Goal: Task Accomplishment & Management: Manage account settings

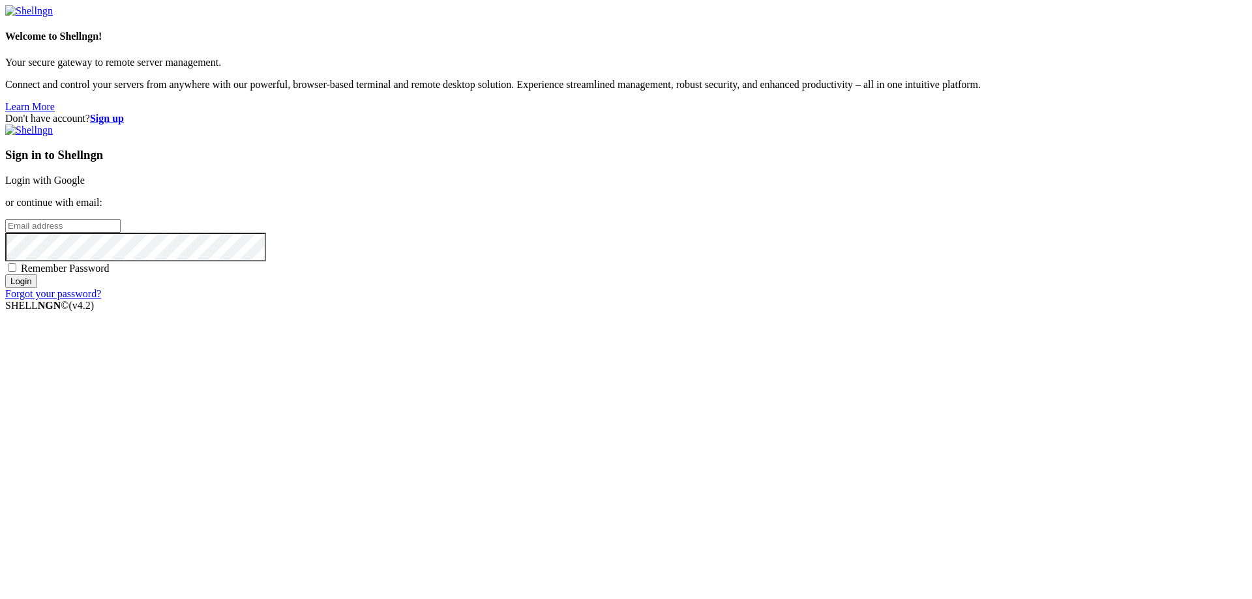
click at [85, 186] on link "Login with Google" at bounding box center [45, 180] width 80 height 11
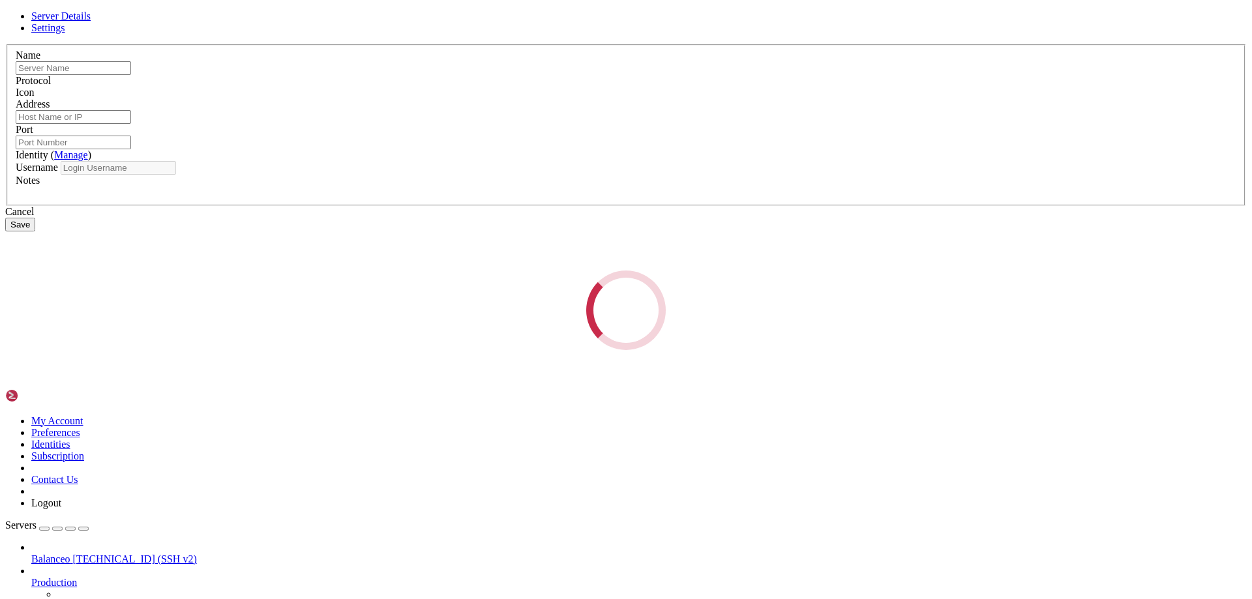
type input "Balanceo"
type input "[TECHNICAL_ID]"
type input "22"
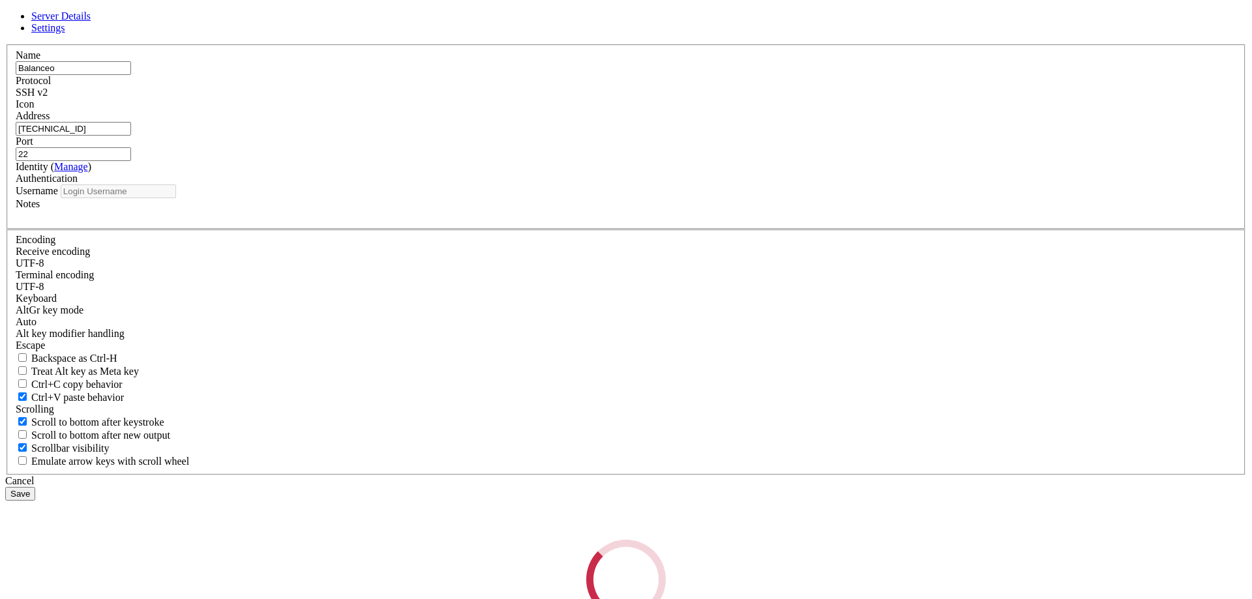
type input "Nicolas2"
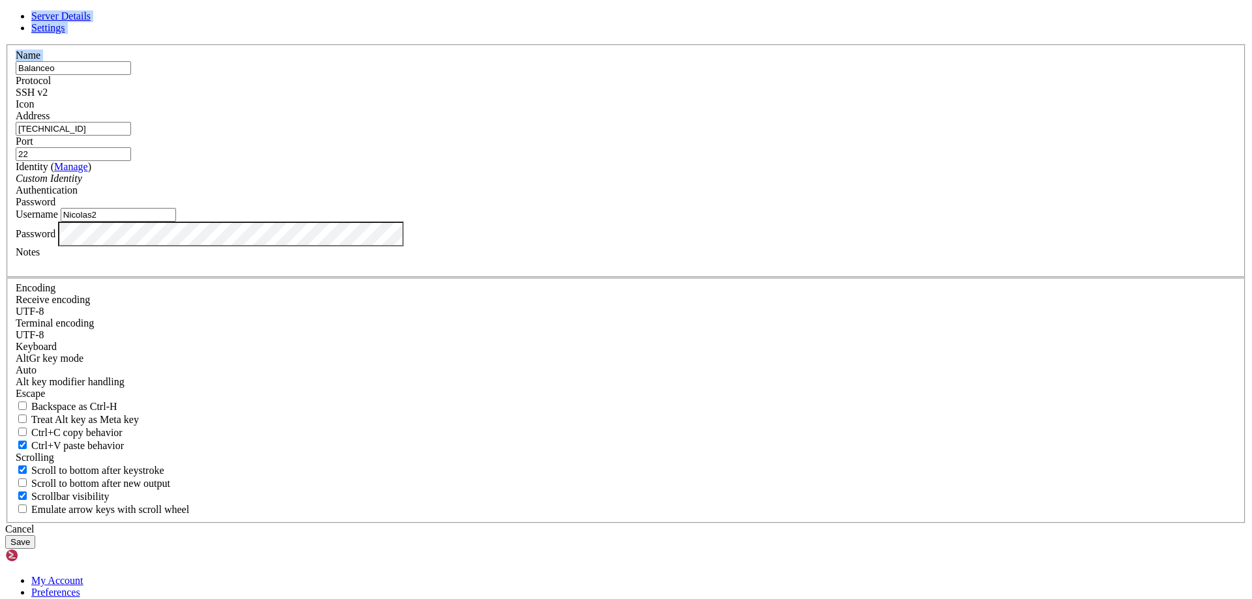
drag, startPoint x: 743, startPoint y: 127, endPoint x: 537, endPoint y: 163, distance: 209.3
click at [535, 163] on form "Server Details Settings Name Balanceo Protocol SSH v2 Icon" at bounding box center [626, 279] width 1242 height 539
click at [670, 34] on header "Server Details Settings" at bounding box center [626, 21] width 1242 height 23
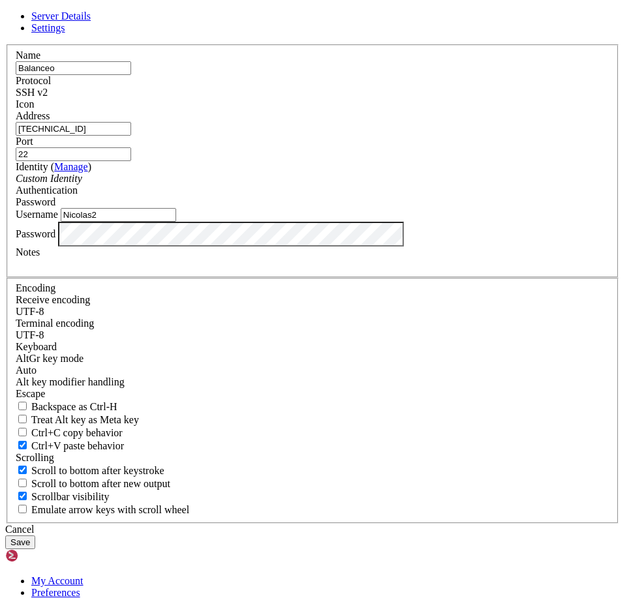
click at [5, 44] on icon at bounding box center [5, 44] width 0 height 0
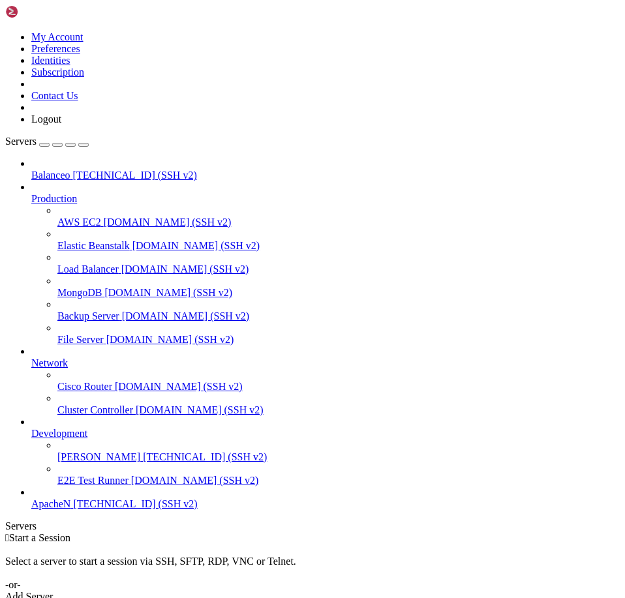
click at [412, 591] on div "Add Server" at bounding box center [312, 597] width 614 height 12
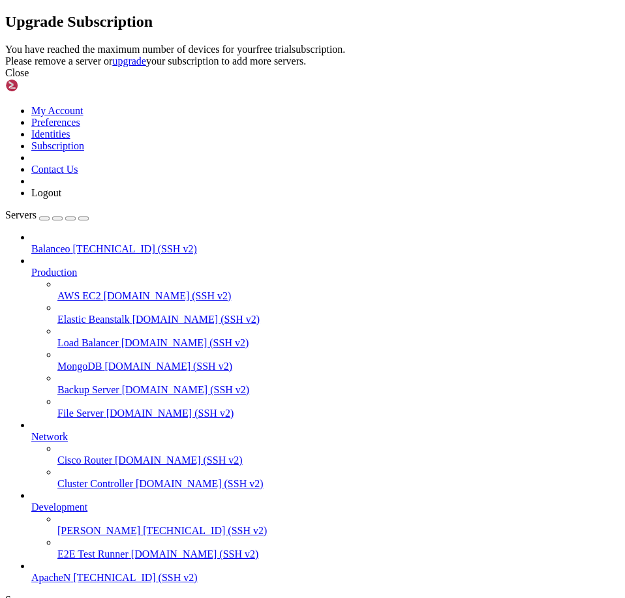
click at [489, 79] on div "Close" at bounding box center [312, 73] width 614 height 12
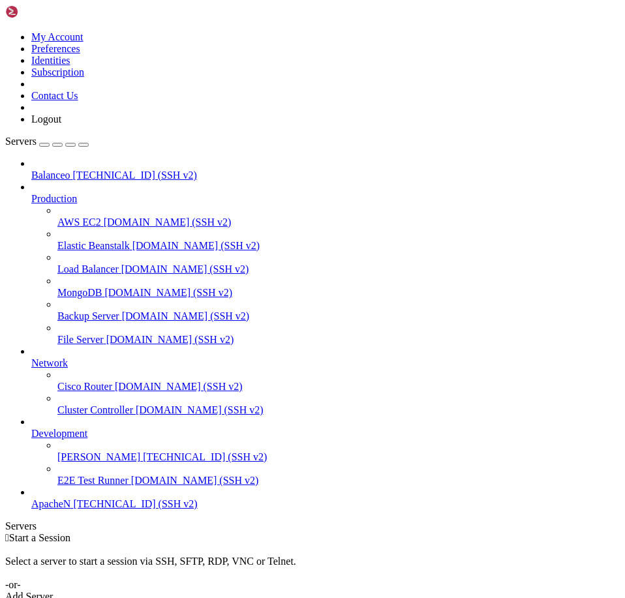
click at [409, 532] on div " Start a Session Select a server to start a session via SSH, SFTP, RDP, VNC or…" at bounding box center [312, 567] width 614 height 70
click at [406, 591] on div "Add Server" at bounding box center [312, 597] width 614 height 12
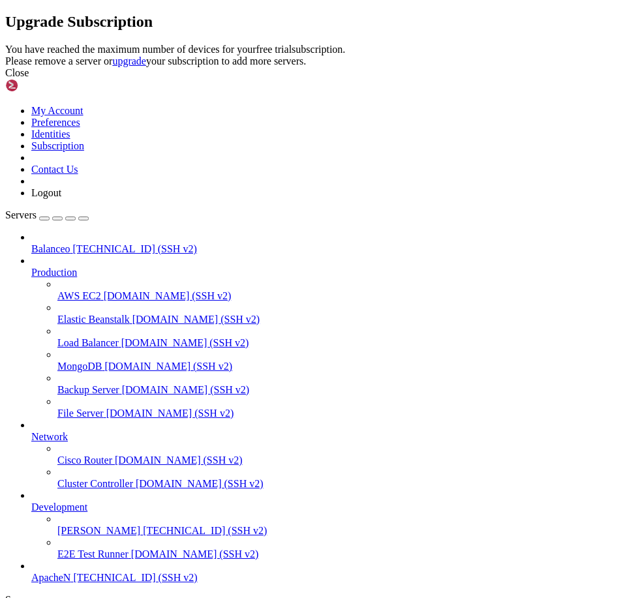
click at [454, 79] on div "Close" at bounding box center [312, 73] width 614 height 12
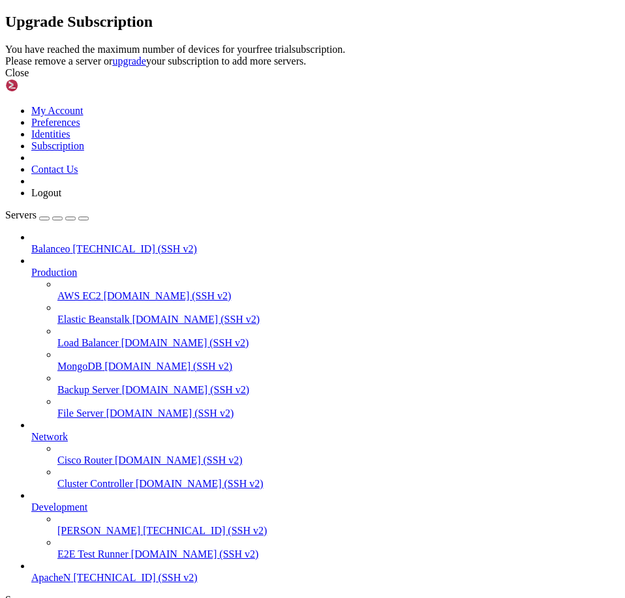
click at [447, 79] on div "Close" at bounding box center [312, 73] width 614 height 12
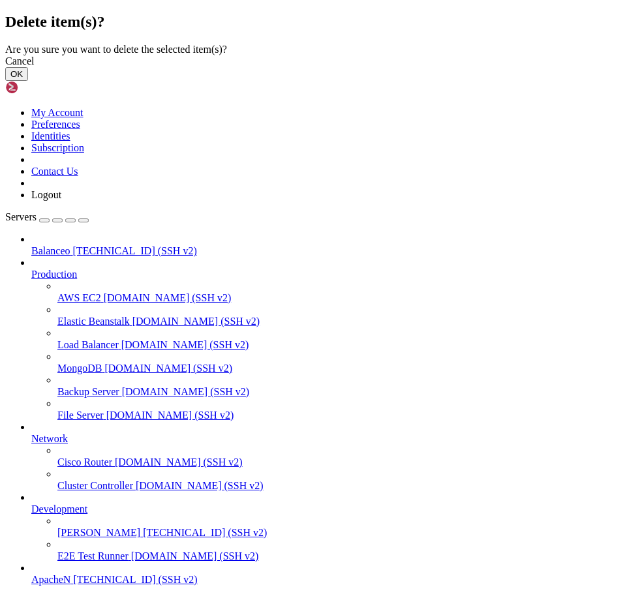
click at [28, 81] on button "OK" at bounding box center [16, 74] width 23 height 14
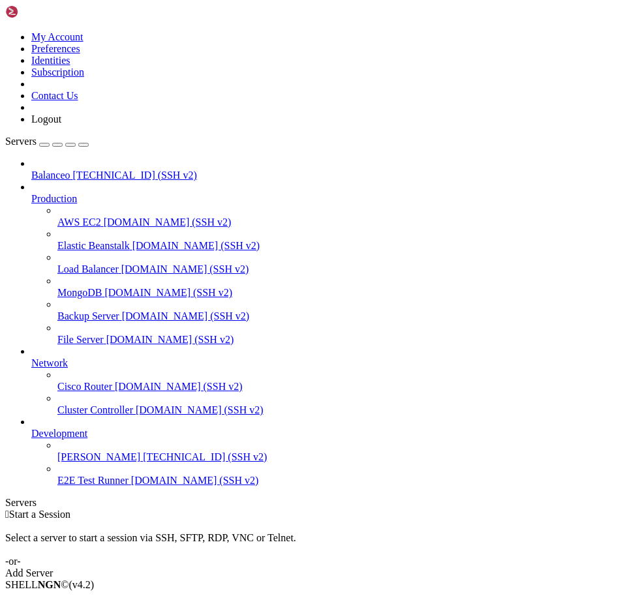
drag, startPoint x: 161, startPoint y: 468, endPoint x: 147, endPoint y: 481, distance: 18.5
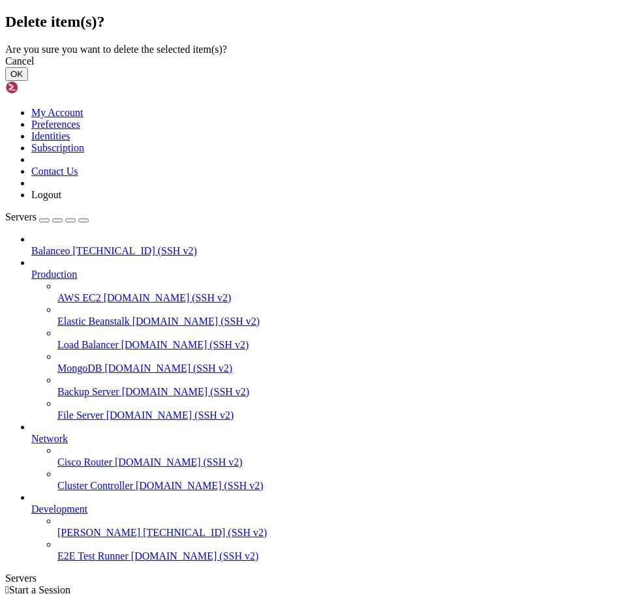
click at [28, 81] on button "OK" at bounding box center [16, 74] width 23 height 14
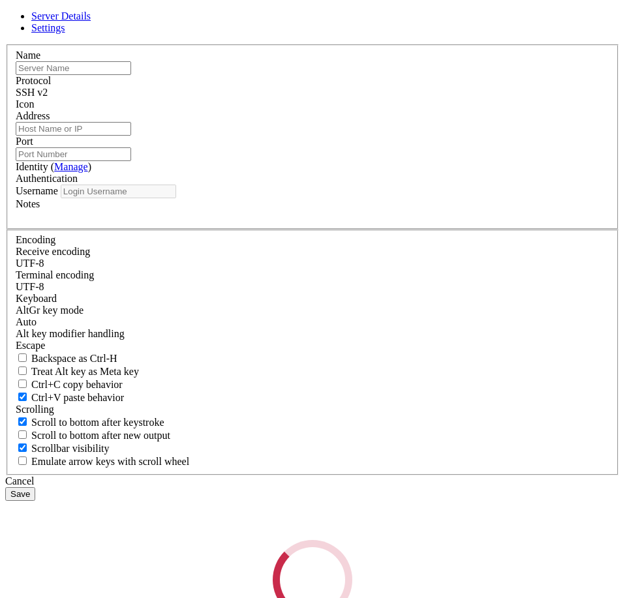
type input "[PERSON_NAME]"
type input "[TECHNICAL_ID]"
type input "22"
type input "[PERSON_NAME]"
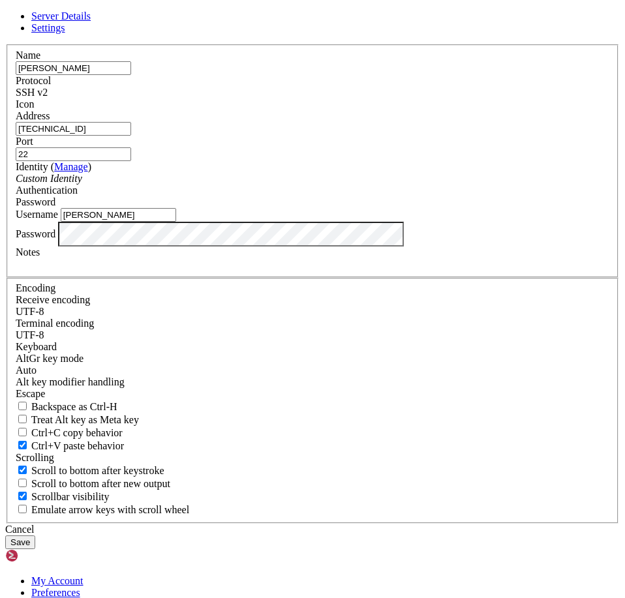
click at [5, 44] on icon at bounding box center [5, 44] width 0 height 0
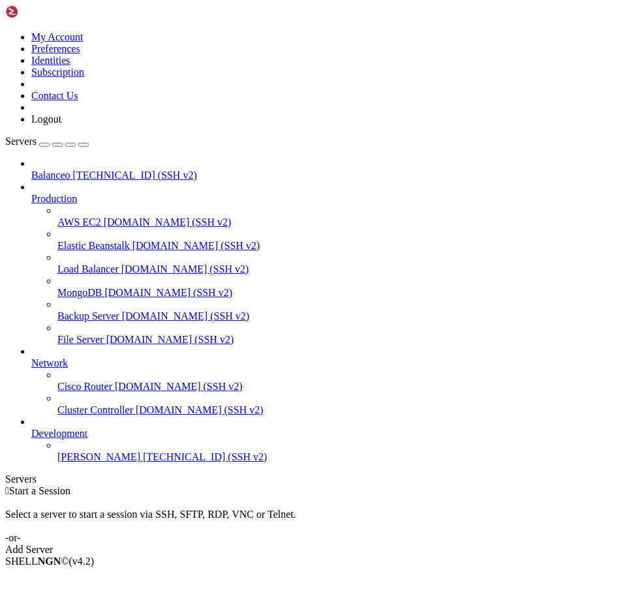
click at [411, 544] on div "Add Server" at bounding box center [312, 550] width 614 height 12
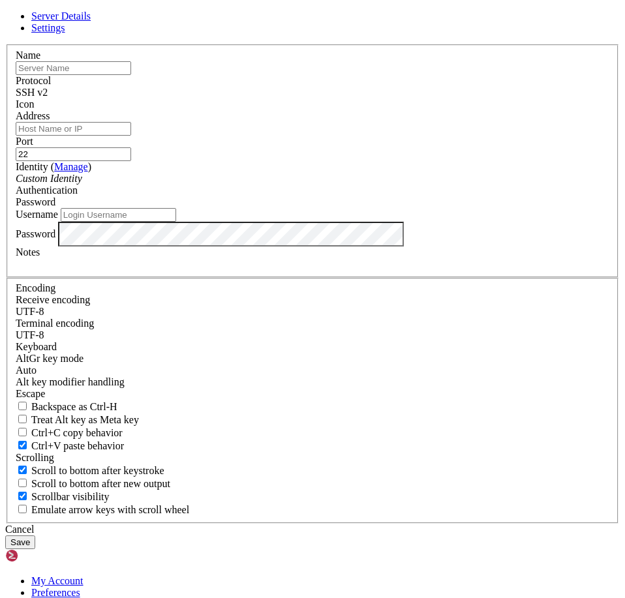
click at [131, 75] on input "text" at bounding box center [73, 68] width 115 height 14
click at [335, 145] on div "Name Protocol SSH v2 Icon Address Port 22 ( Manage )" at bounding box center [312, 283] width 614 height 479
click at [131, 75] on input "text" at bounding box center [73, 68] width 115 height 14
type input "Balanceador"
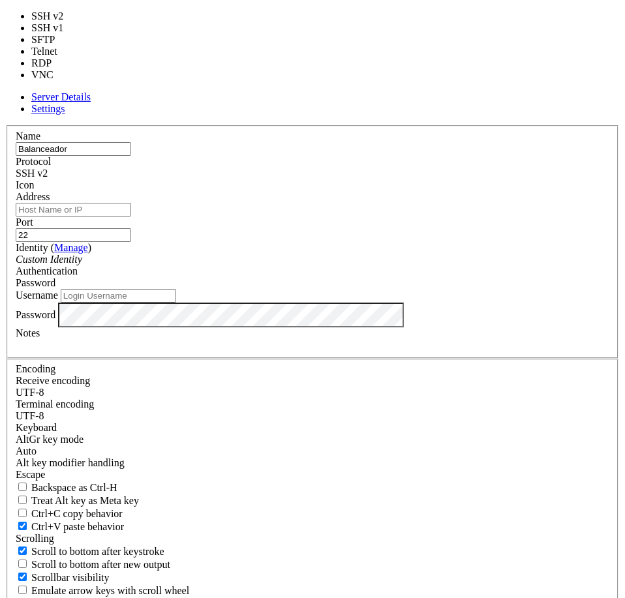
click at [48, 178] on span at bounding box center [48, 173] width 0 height 11
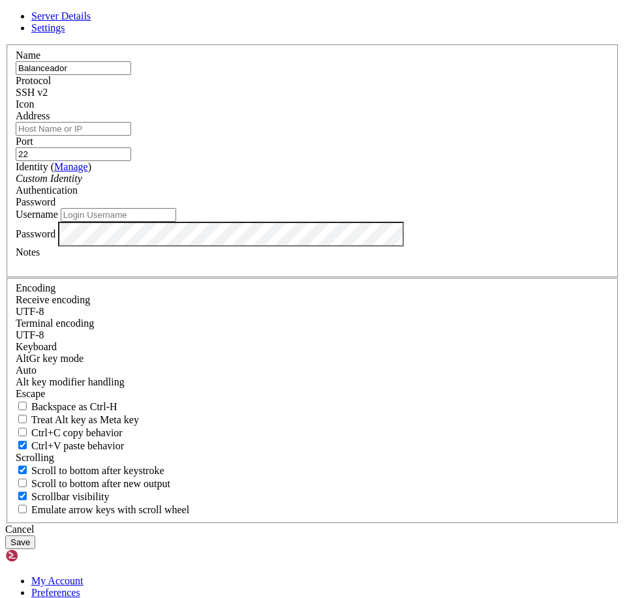
click at [48, 98] on span at bounding box center [48, 92] width 0 height 11
click at [481, 110] on div at bounding box center [313, 110] width 594 height 0
click at [131, 136] on input "Address" at bounding box center [73, 129] width 115 height 14
paste input "[TECHNICAL_ID] (IPNicolas)"
drag, startPoint x: 270, startPoint y: 231, endPoint x: 204, endPoint y: 234, distance: 66.0
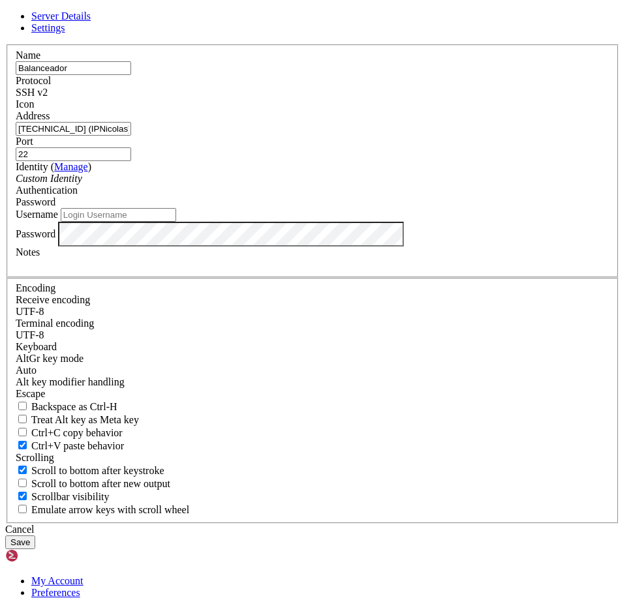
click at [131, 136] on input "[TECHNICAL_ID] (IPNicolas)" at bounding box center [73, 129] width 115 height 14
type input "[TECHNICAL_ID]"
click at [232, 185] on div "Custom Identity" at bounding box center [313, 179] width 594 height 12
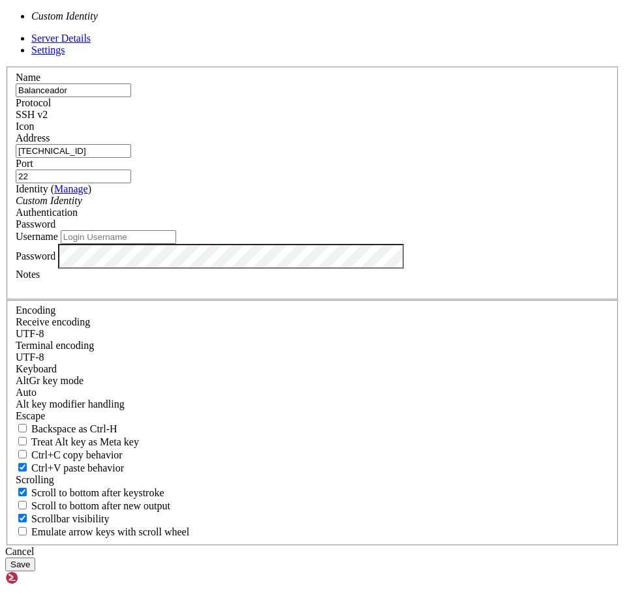
click at [232, 207] on div "Custom Identity" at bounding box center [313, 201] width 594 height 12
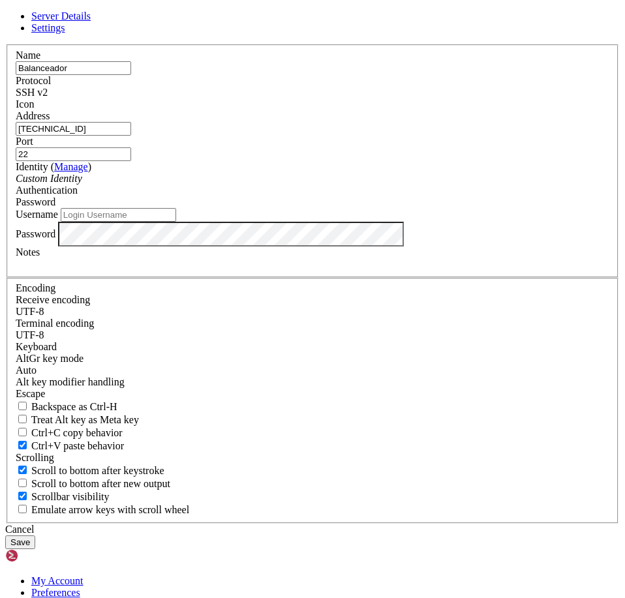
click at [421, 208] on div "Password" at bounding box center [313, 202] width 594 height 12
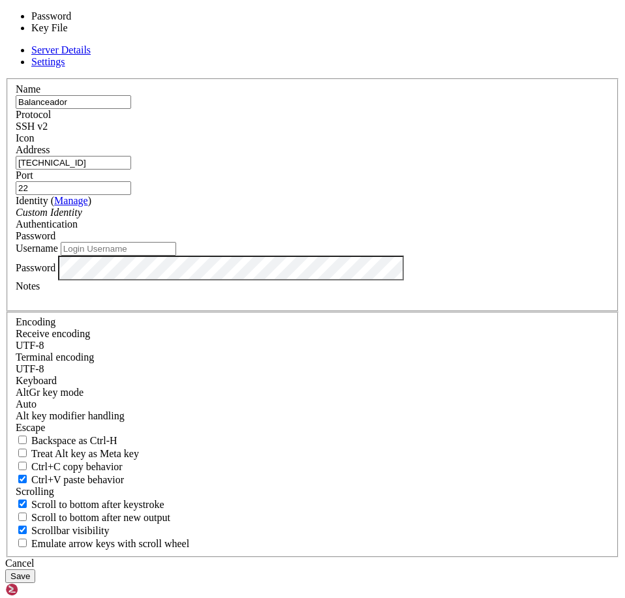
click at [421, 242] on div "Password" at bounding box center [313, 236] width 594 height 12
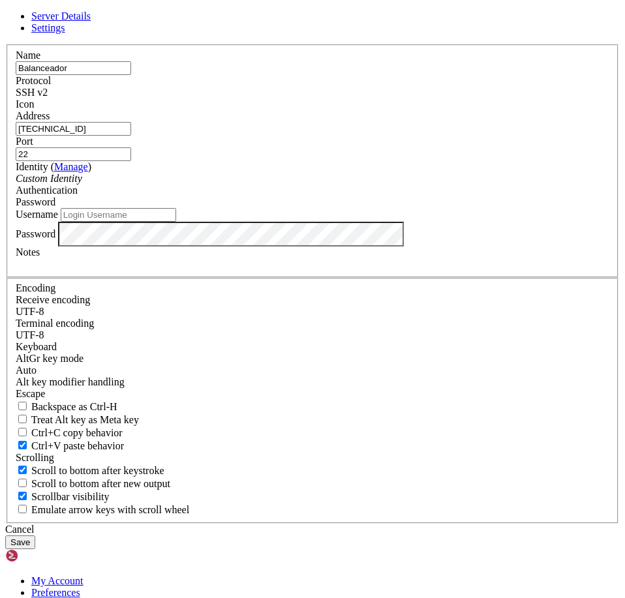
click at [176, 222] on input "Username" at bounding box center [118, 215] width 115 height 14
type input "[PERSON_NAME]"
click at [35, 535] on button "Save" at bounding box center [20, 542] width 30 height 14
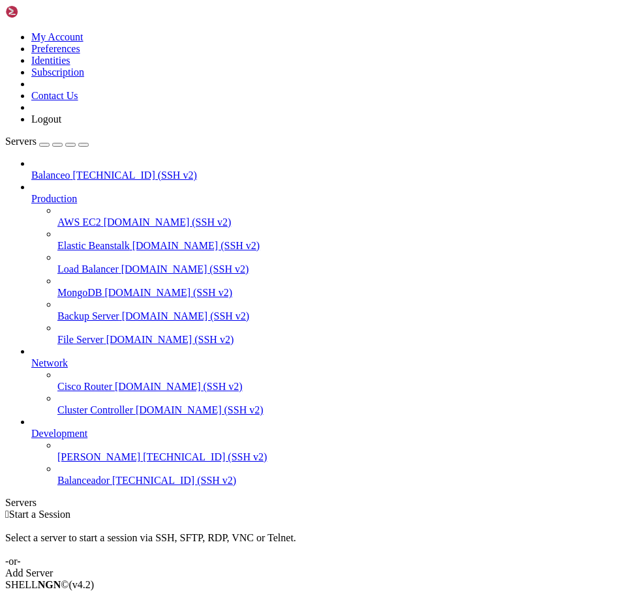
click at [52, 487] on div "Balanceo [TECHNICAL_ID] (SSH v2) Production AWS EC2 [DOMAIN_NAME] (SSH v2) Elas…" at bounding box center [312, 322] width 614 height 329
click at [393, 567] on link "Add Server" at bounding box center [312, 573] width 614 height 12
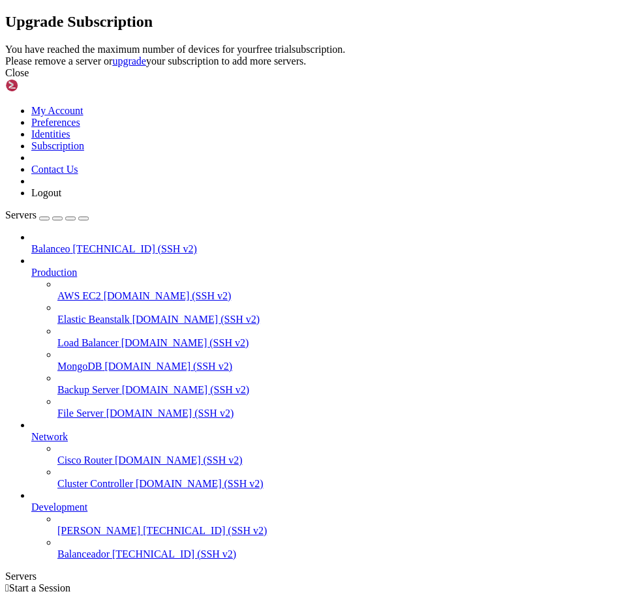
click at [477, 79] on div "Close" at bounding box center [312, 73] width 614 height 12
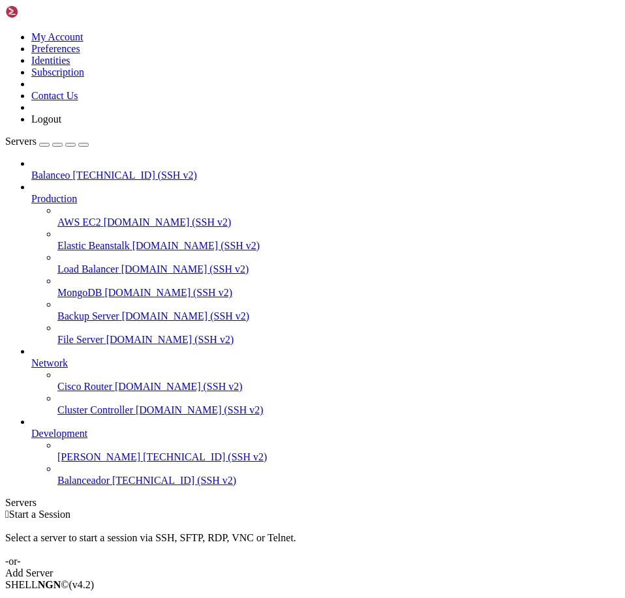
click at [86, 462] on span "[PERSON_NAME]" at bounding box center [98, 456] width 83 height 11
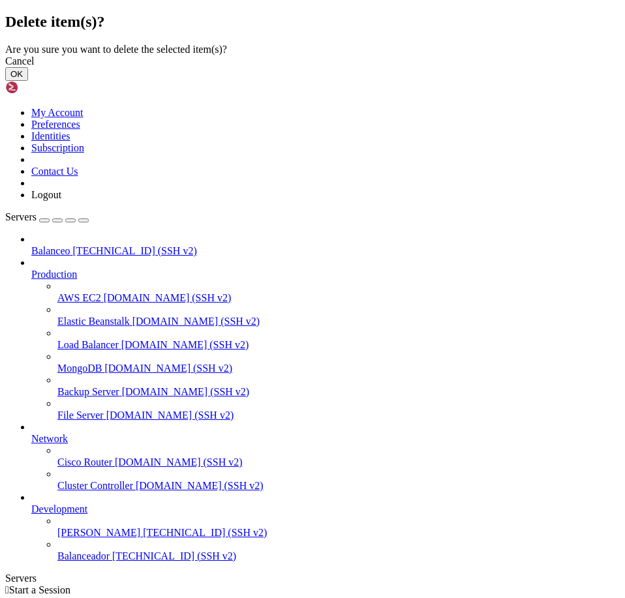
click at [28, 81] on button "OK" at bounding box center [16, 74] width 23 height 14
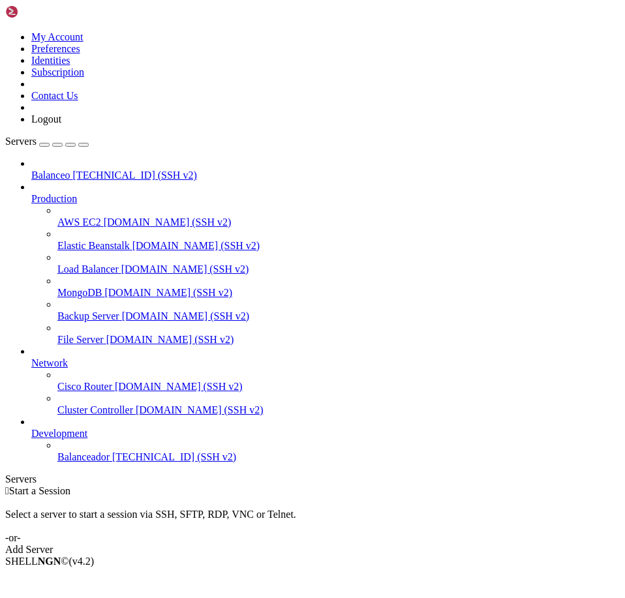
click at [419, 544] on link "Add Server" at bounding box center [312, 550] width 614 height 12
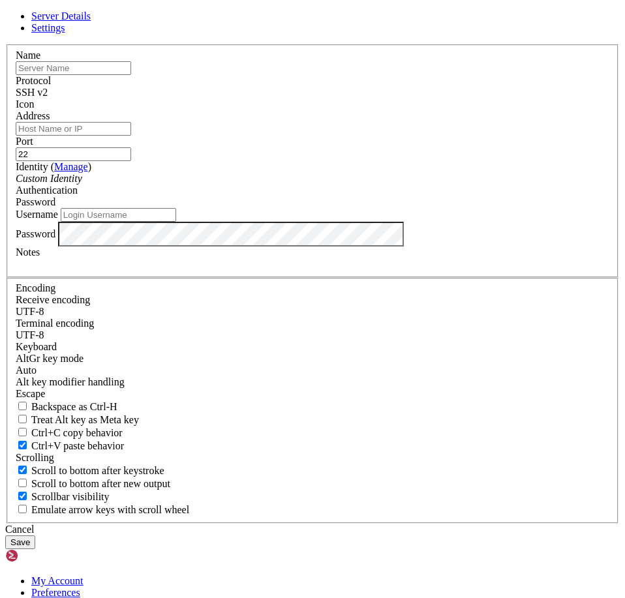
click at [131, 75] on input "text" at bounding box center [73, 68] width 115 height 14
type input "[PERSON_NAME]"
click at [131, 136] on input "Address" at bounding box center [73, 129] width 115 height 14
paste input "[TECHNICAL_ID]"
type input "[TECHNICAL_ID]"
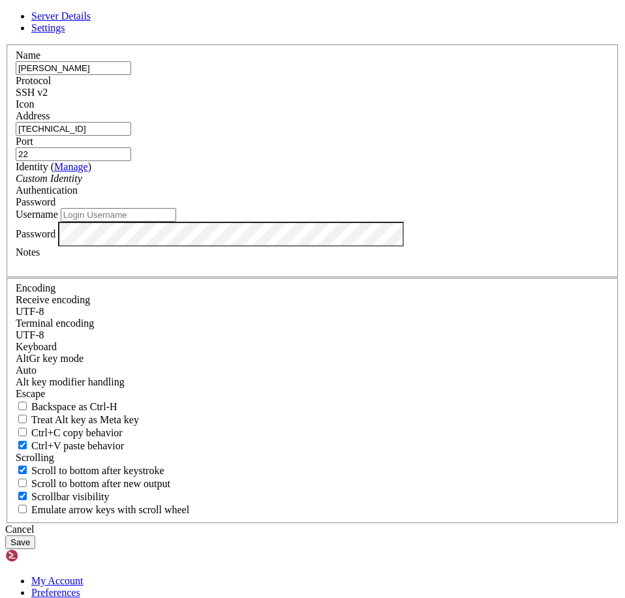
click at [176, 222] on input "Username" at bounding box center [118, 215] width 115 height 14
type input "[PERSON_NAME]"
click at [35, 535] on button "Save" at bounding box center [20, 542] width 30 height 14
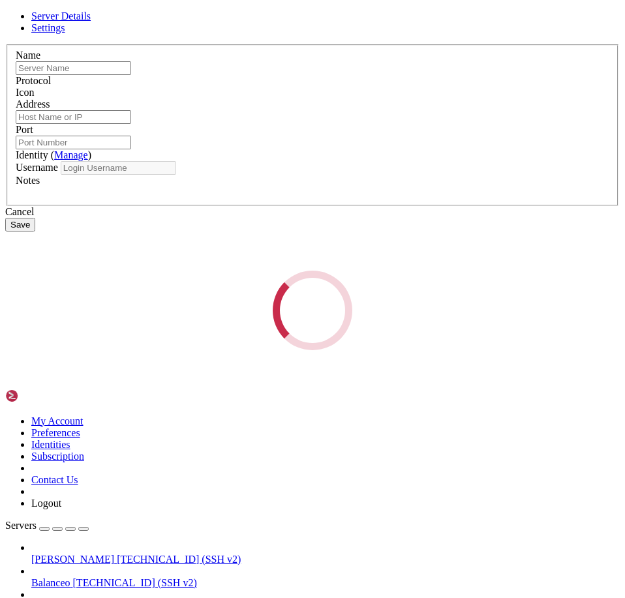
type input "[PERSON_NAME]"
type input "[TECHNICAL_ID]"
type input "22"
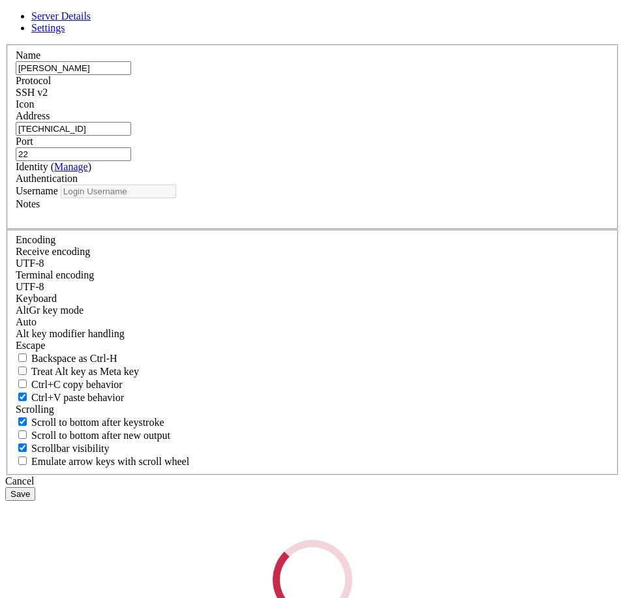
type input "[PERSON_NAME]"
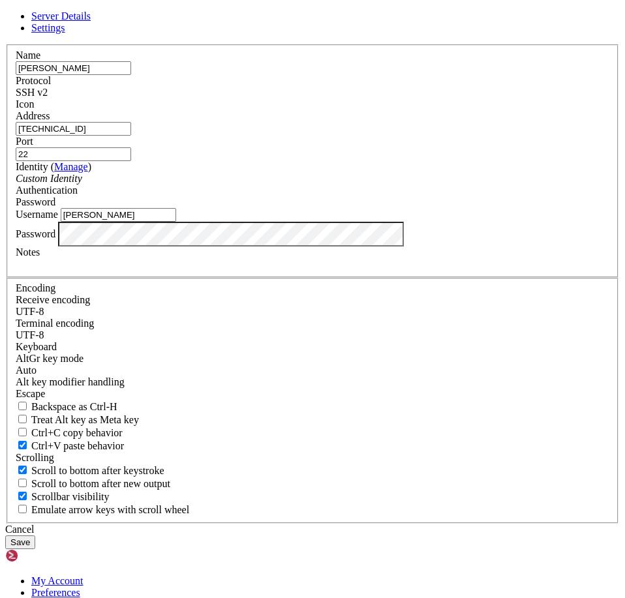
click at [466, 110] on div at bounding box center [313, 110] width 594 height 0
click at [35, 535] on button "Save" at bounding box center [20, 542] width 30 height 14
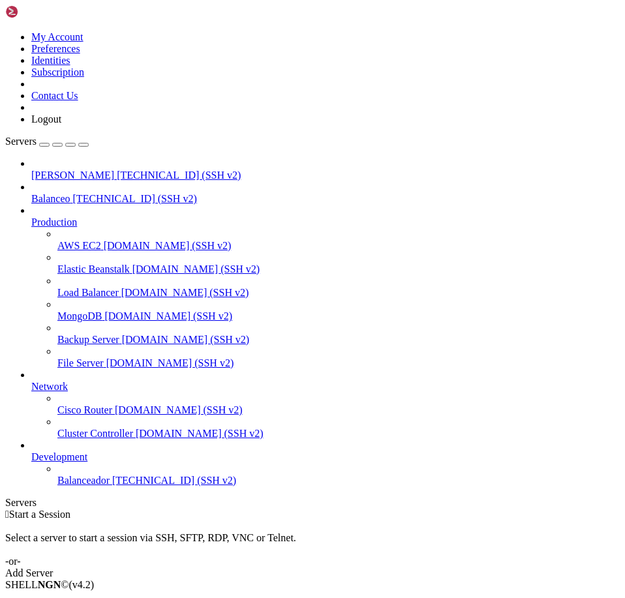
click at [72, 170] on link "[PERSON_NAME] [TECHNICAL_ID] (SSH v2)" at bounding box center [325, 176] width 588 height 12
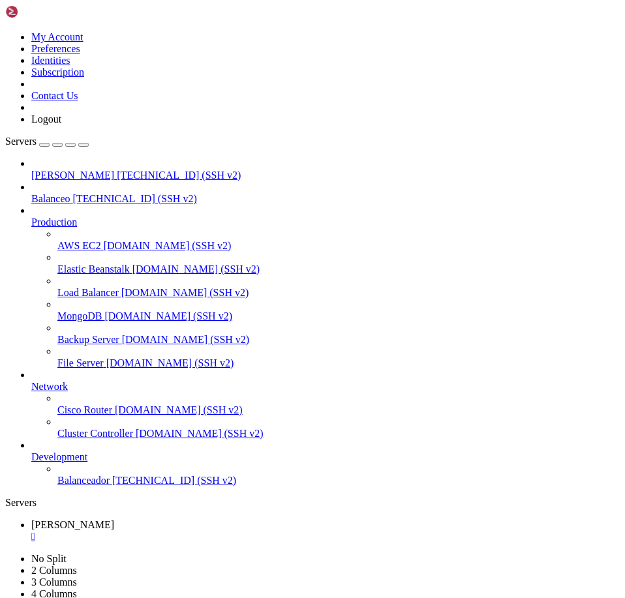
click at [59, 537] on div at bounding box center [312, 299] width 625 height 598
click at [112, 486] on span "[TECHNICAL_ID] (SSH v2)" at bounding box center [174, 480] width 124 height 11
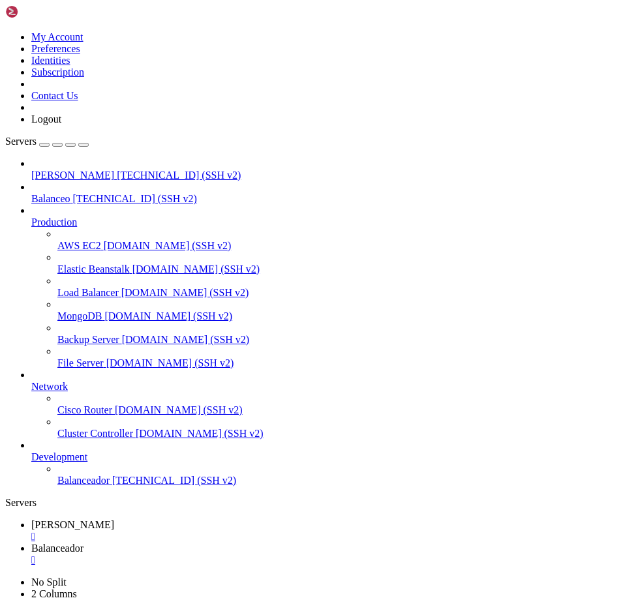
click at [114, 519] on span "[PERSON_NAME]" at bounding box center [72, 524] width 83 height 11
click at [228, 531] on div "" at bounding box center [325, 537] width 588 height 12
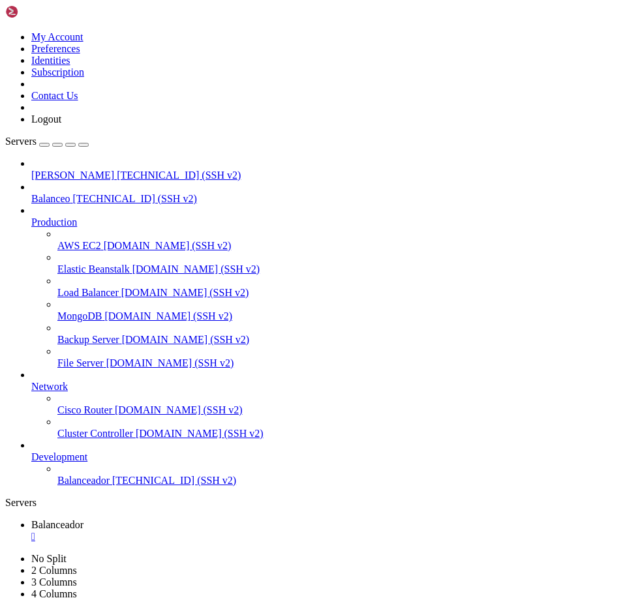
drag, startPoint x: 59, startPoint y: 785, endPoint x: 23, endPoint y: 804, distance: 40.6
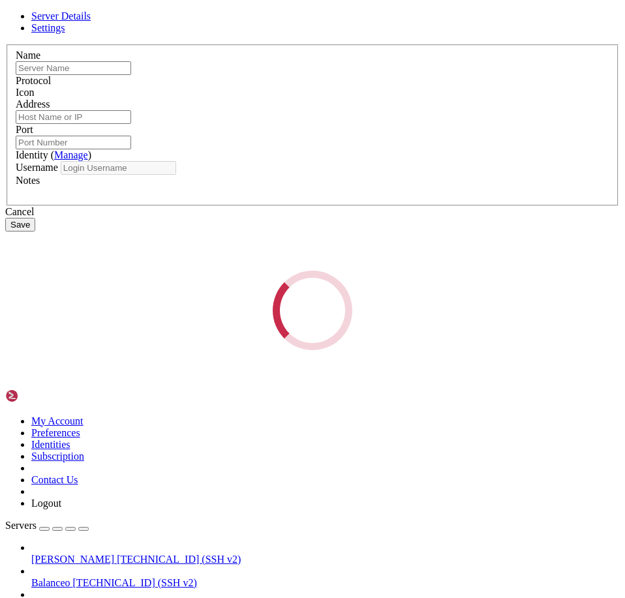
type input "Balanceador"
type input "[TECHNICAL_ID]"
type input "22"
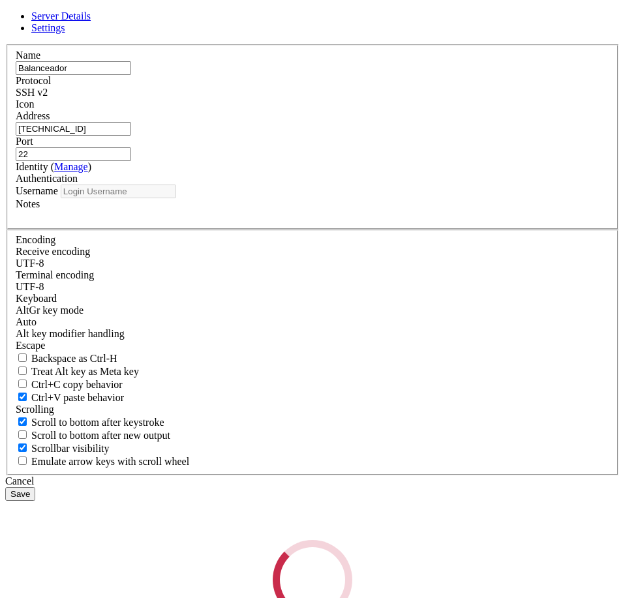
type input "[PERSON_NAME]"
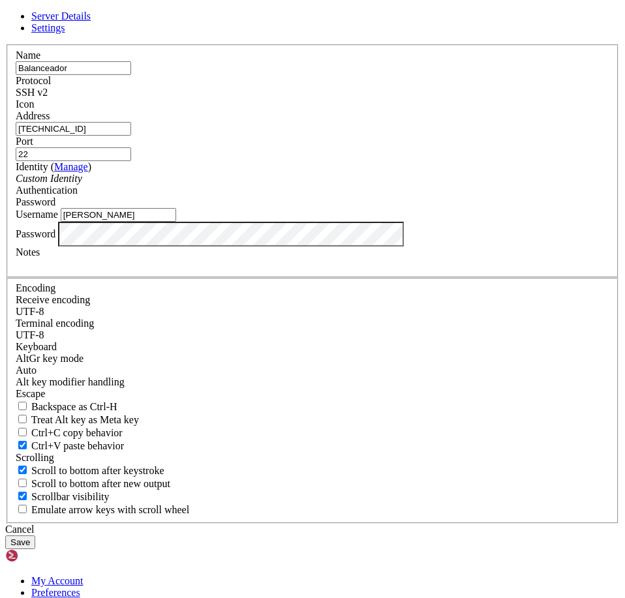
drag, startPoint x: 391, startPoint y: 224, endPoint x: 352, endPoint y: 226, distance: 38.5
click at [131, 161] on input "22" at bounding box center [73, 154] width 115 height 14
type input "50001"
click at [35, 535] on button "Save" at bounding box center [20, 542] width 30 height 14
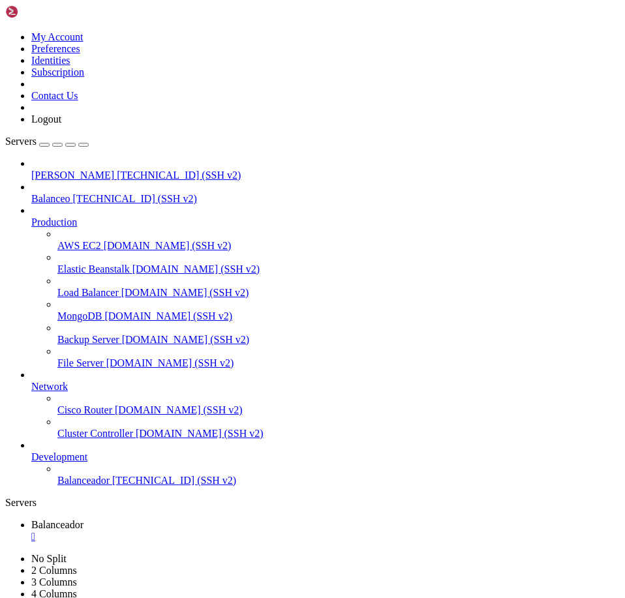
click at [93, 486] on span "Balanceador" at bounding box center [83, 480] width 52 height 11
click at [243, 519] on link "Balanceador " at bounding box center [325, 530] width 588 height 23
click at [254, 531] on div "" at bounding box center [325, 537] width 588 height 12
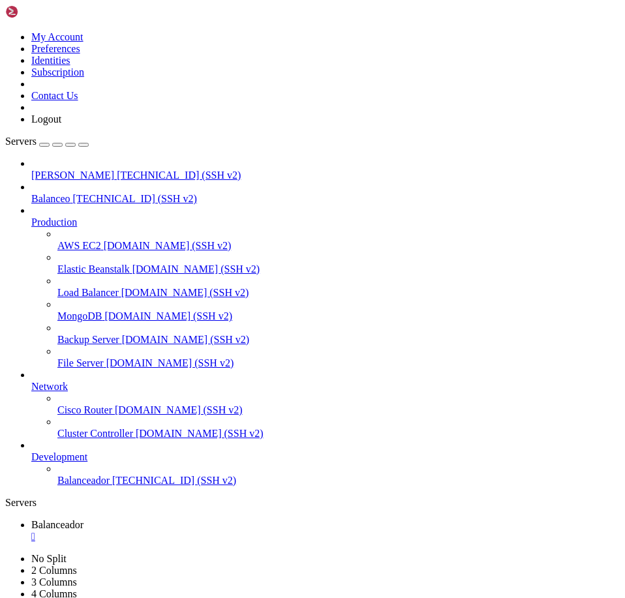
drag, startPoint x: 404, startPoint y: 159, endPoint x: 208, endPoint y: 479, distance: 375.6
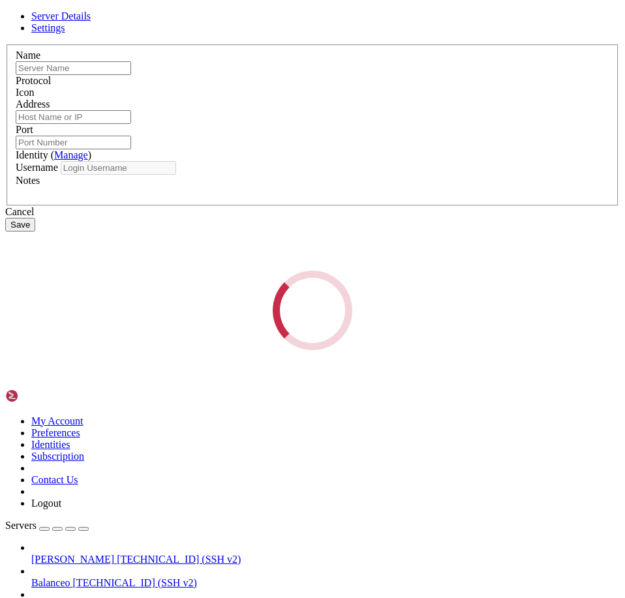
type input "Balanceador"
type input "[TECHNICAL_ID]"
type input "50001"
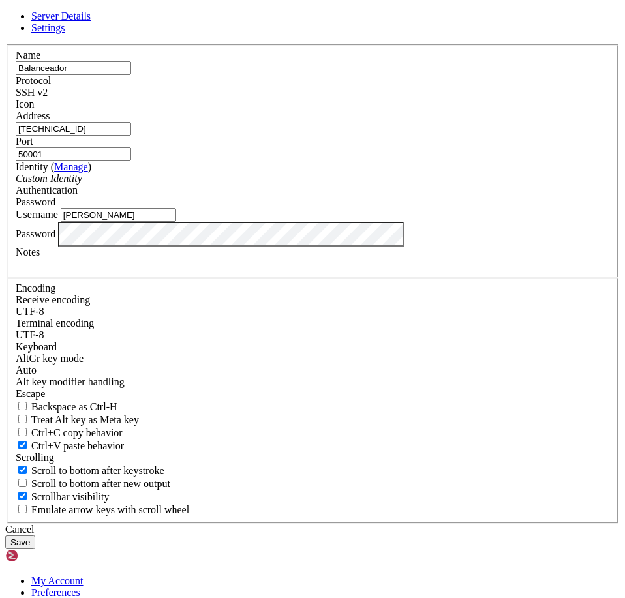
click at [176, 222] on input "[PERSON_NAME]" at bounding box center [118, 215] width 115 height 14
paste input "3"
type input "Nicolas3"
click at [35, 535] on button "Save" at bounding box center [20, 542] width 30 height 14
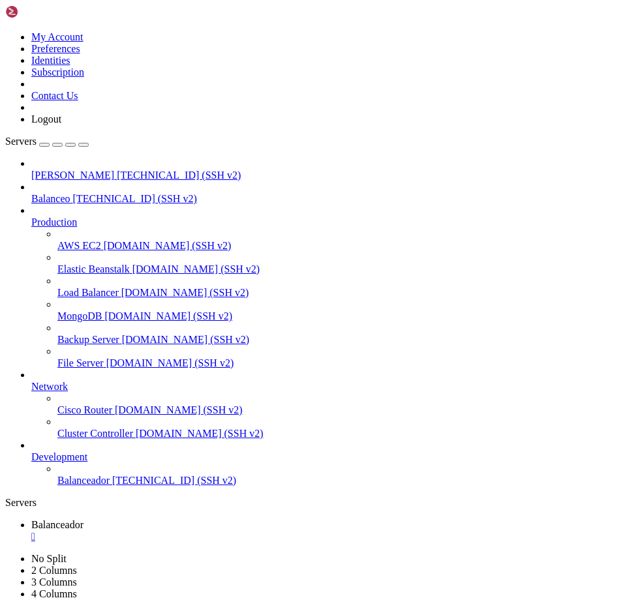
click at [87, 486] on span "Balanceador" at bounding box center [83, 480] width 52 height 11
click at [244, 519] on link "Balanceador " at bounding box center [325, 530] width 588 height 23
click at [253, 531] on div "" at bounding box center [325, 537] width 588 height 12
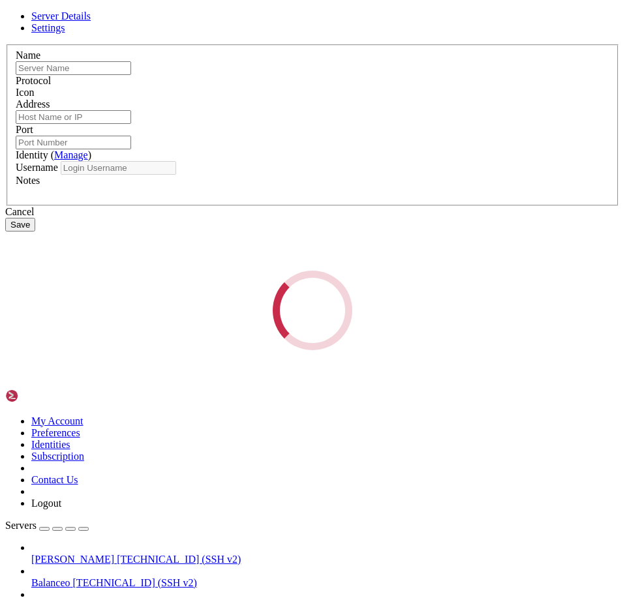
type input "Balanceador"
type input "[TECHNICAL_ID]"
type input "50001"
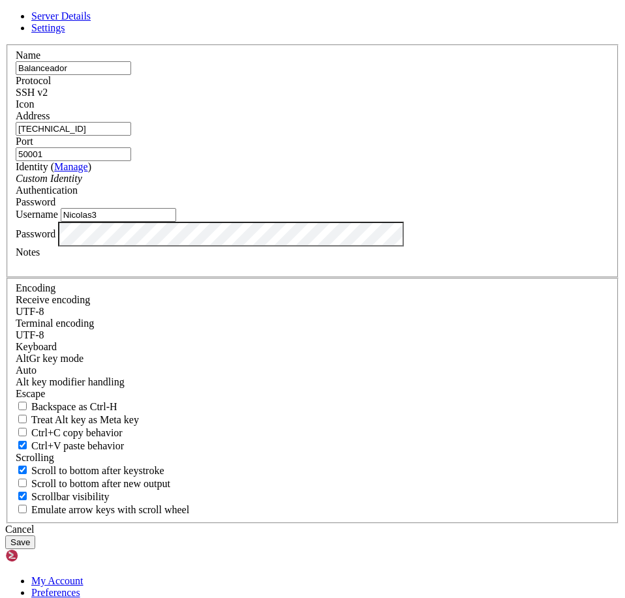
click at [176, 222] on input "Nicolas3" at bounding box center [118, 215] width 115 height 14
type input "[PERSON_NAME]"
click at [35, 535] on button "Save" at bounding box center [20, 542] width 30 height 14
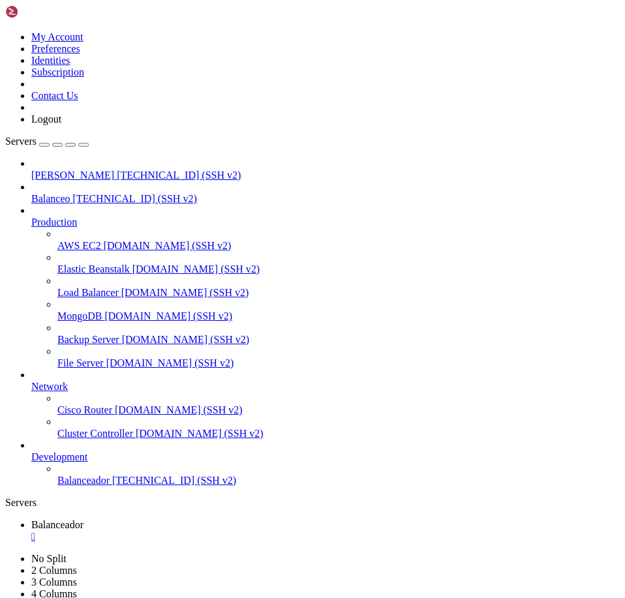
click at [81, 486] on span "Balanceador" at bounding box center [83, 480] width 52 height 11
click at [83, 519] on span "Balanceador" at bounding box center [57, 524] width 52 height 11
click at [252, 531] on div "" at bounding box center [325, 537] width 588 height 12
